Goal: Find specific page/section: Find specific page/section

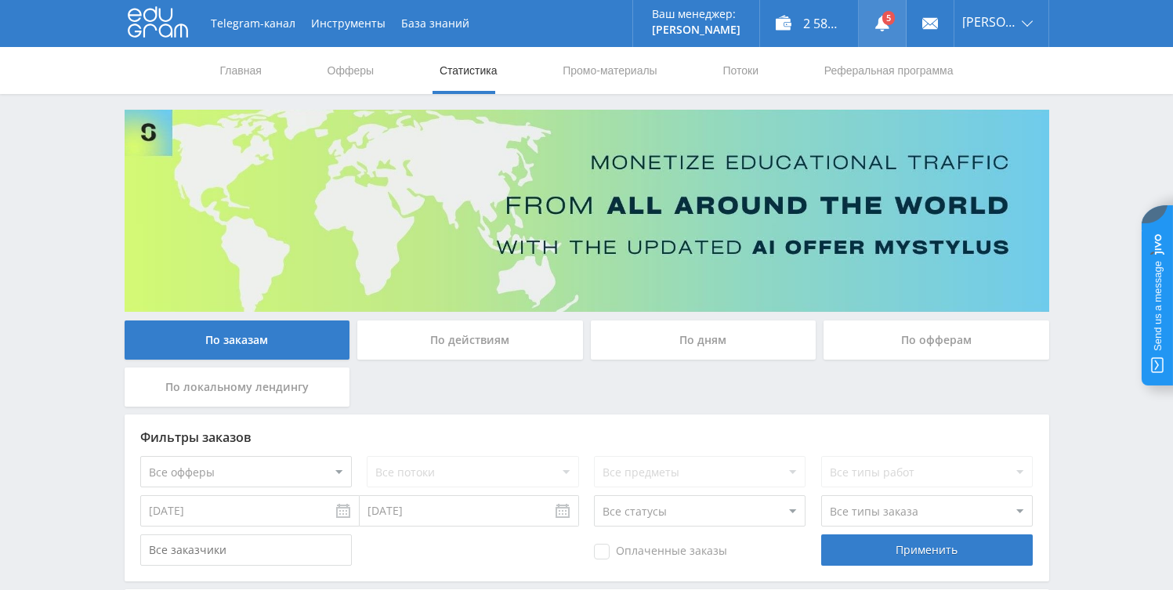
click at [877, 17] on icon at bounding box center [882, 24] width 16 height 16
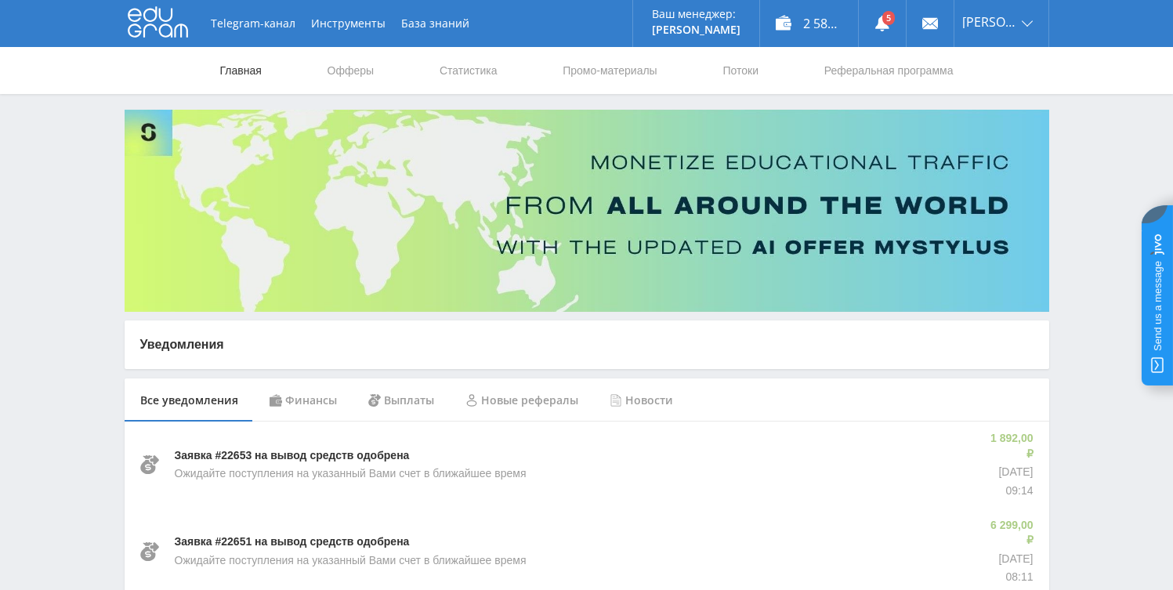
click at [259, 81] on link "Главная" at bounding box center [241, 70] width 45 height 47
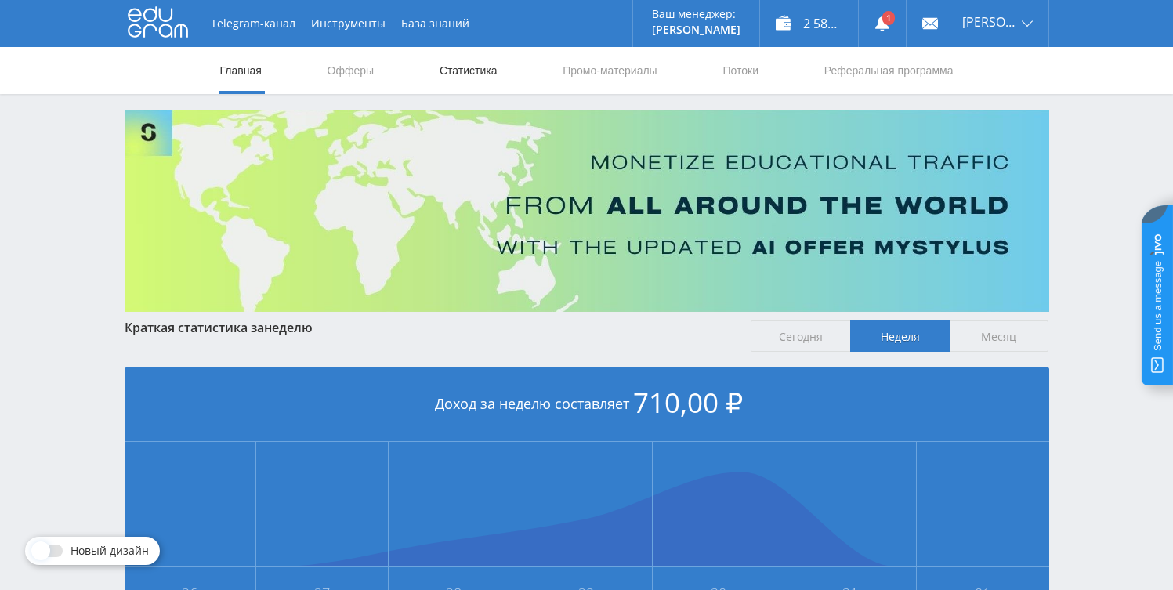
click at [449, 85] on link "Статистика" at bounding box center [468, 70] width 61 height 47
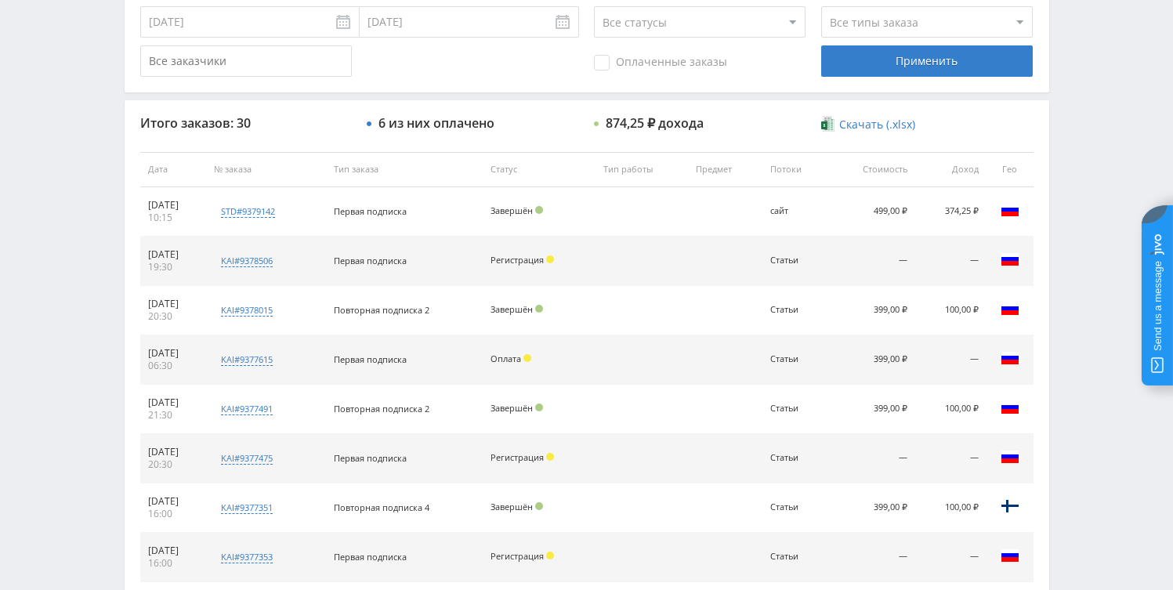
scroll to position [515, 0]
